Goal: Find specific page/section: Find specific page/section

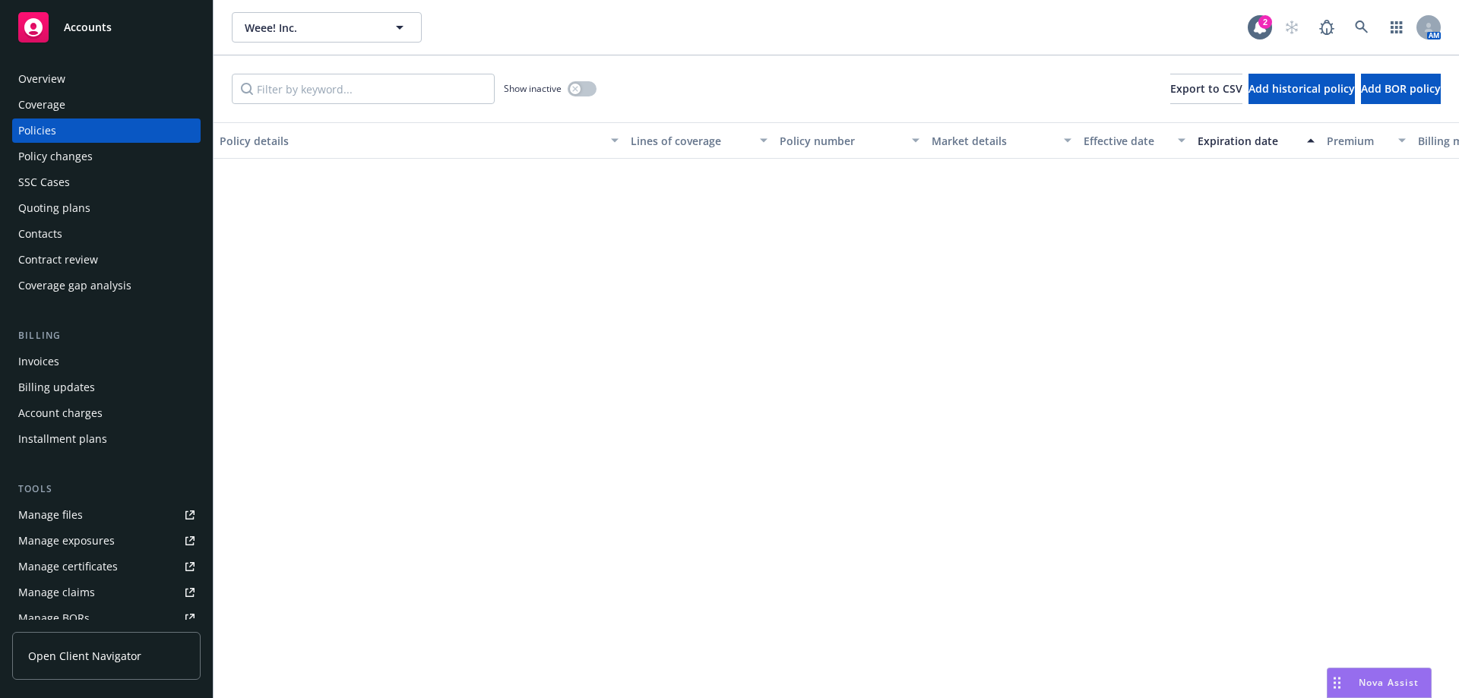
scroll to position [692, 0]
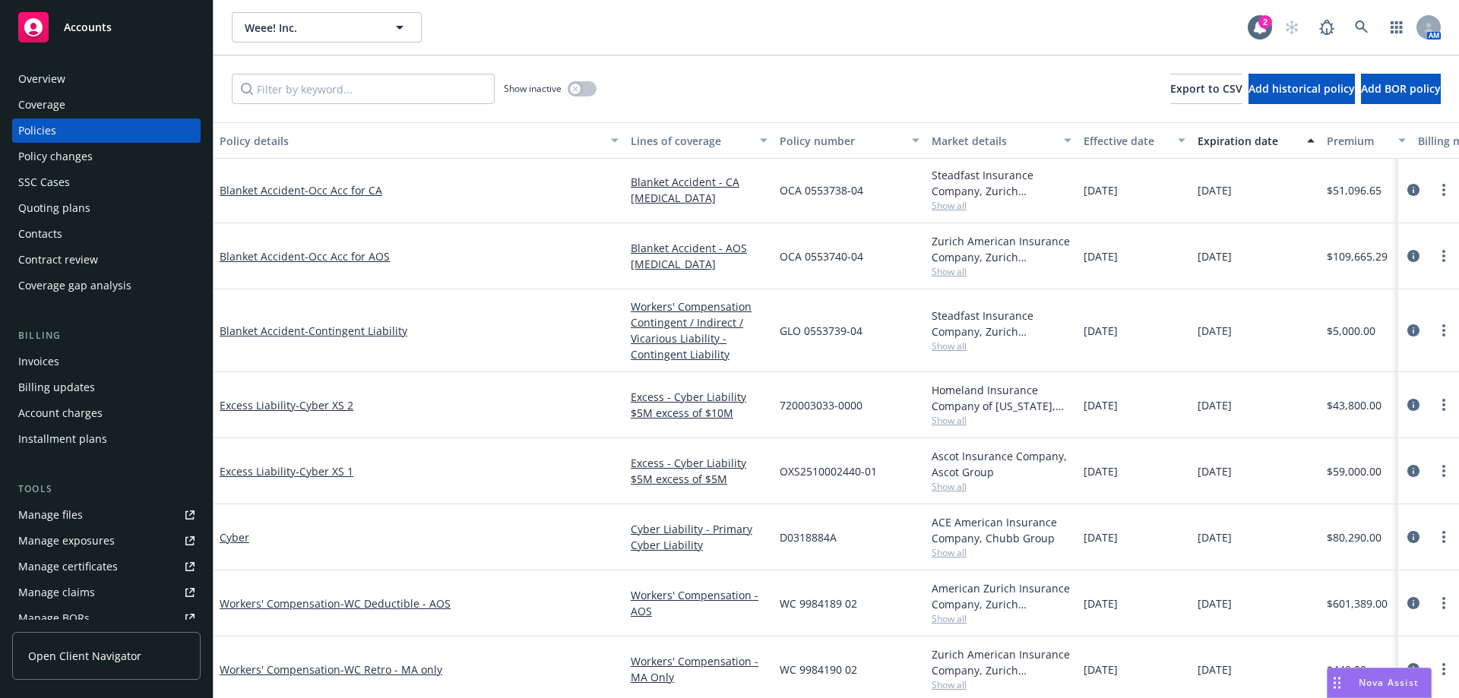
click at [1201, 20] on div "Weee! Inc. Weee! Inc." at bounding box center [740, 27] width 1016 height 30
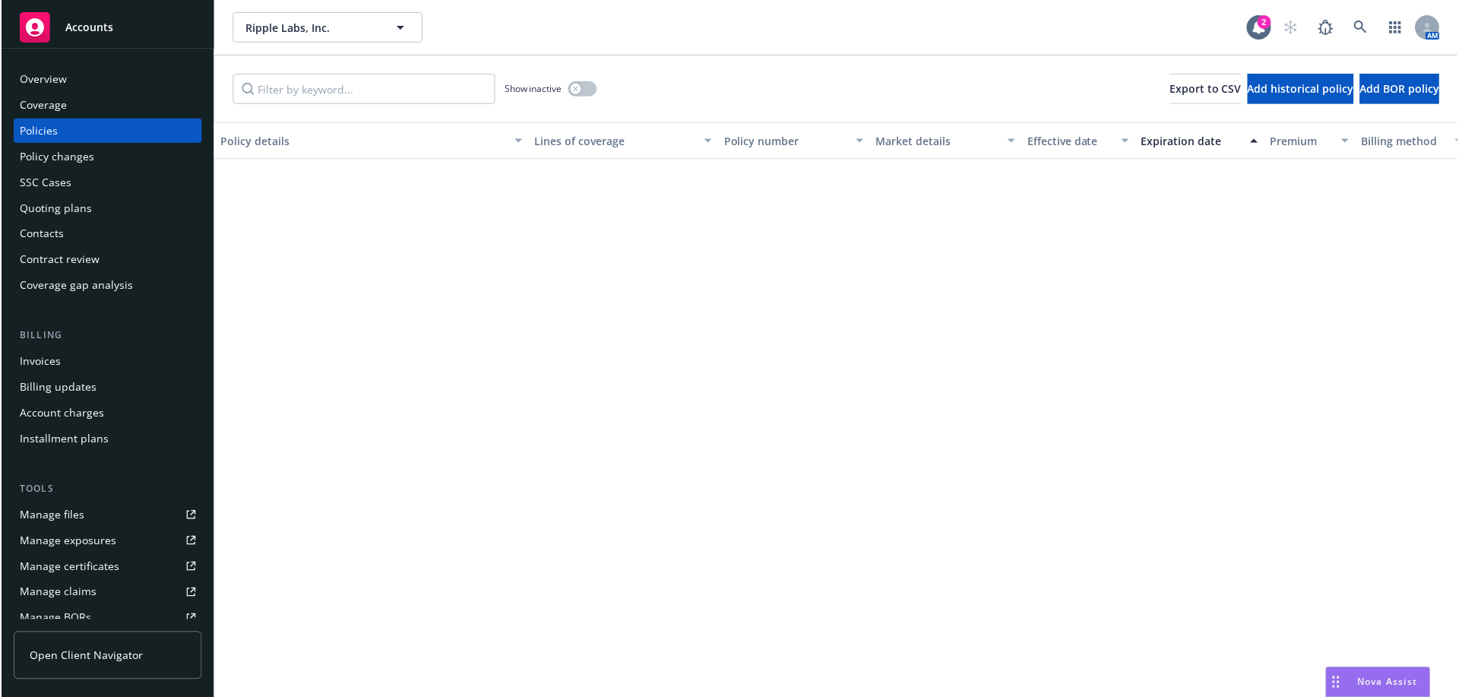
scroll to position [1900, 0]
